Goal: Find specific page/section: Find specific page/section

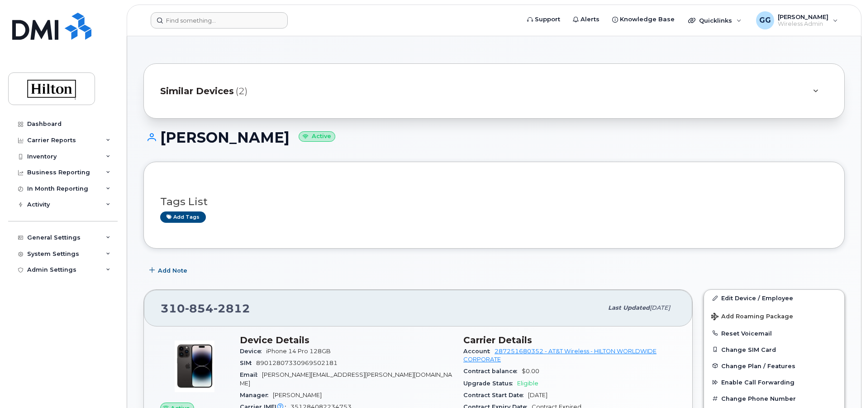
scroll to position [45, 0]
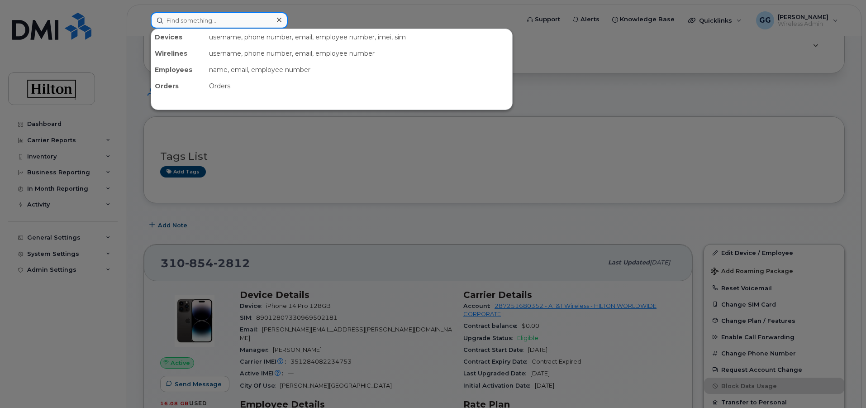
click at [200, 24] on input at bounding box center [219, 20] width 137 height 16
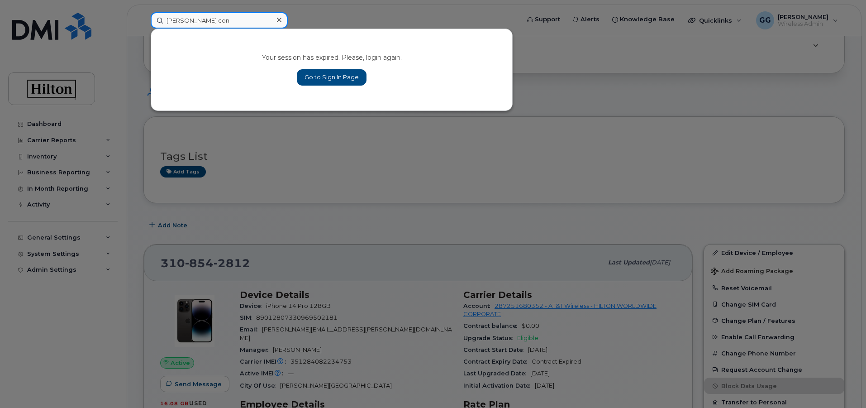
type input "[PERSON_NAME] con"
click at [349, 76] on link "Go to Sign In Page" at bounding box center [332, 77] width 70 height 16
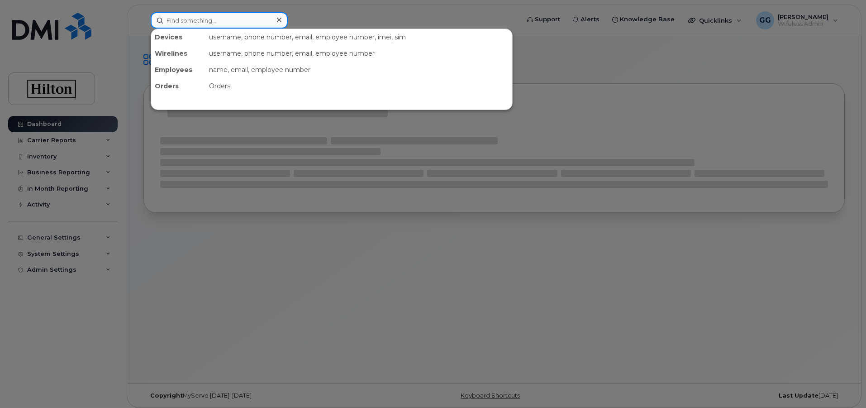
click at [195, 24] on input at bounding box center [219, 20] width 137 height 16
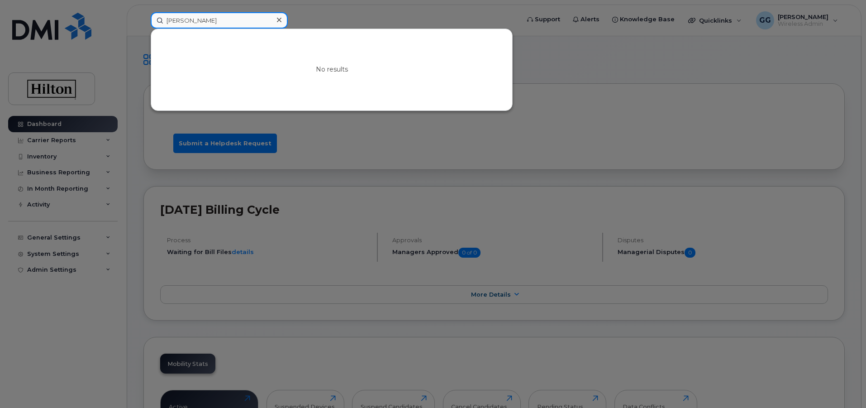
click at [210, 22] on input "[PERSON_NAME]" at bounding box center [219, 20] width 137 height 16
type input "f"
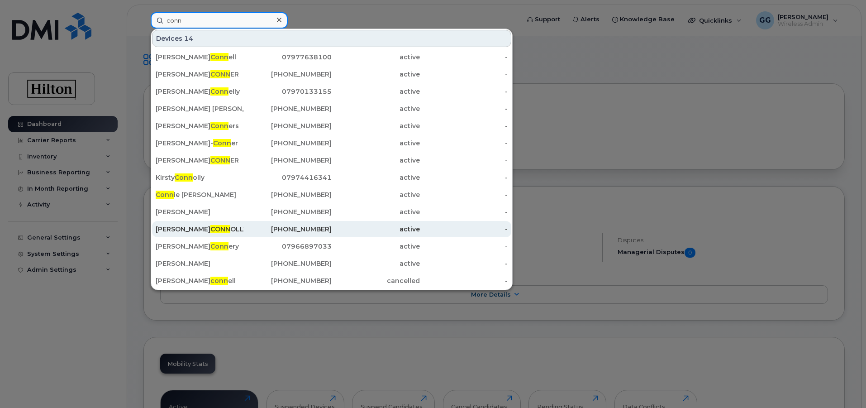
type input "conn"
click at [227, 229] on div "[PERSON_NAME] OLLY" at bounding box center [200, 229] width 88 height 9
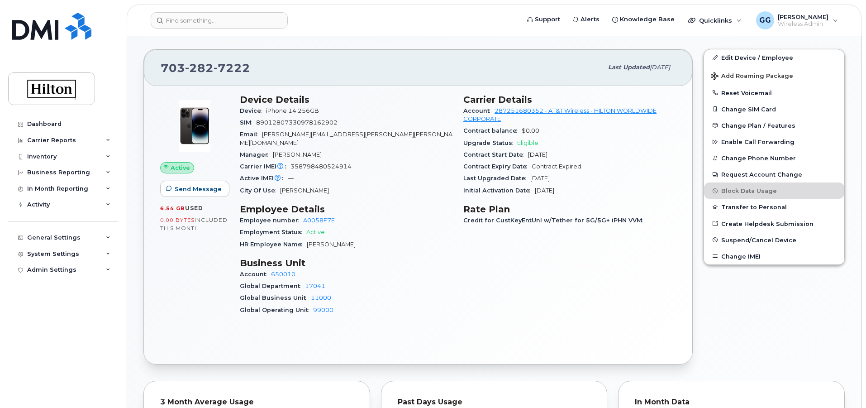
scroll to position [181, 0]
